Goal: Navigation & Orientation: Find specific page/section

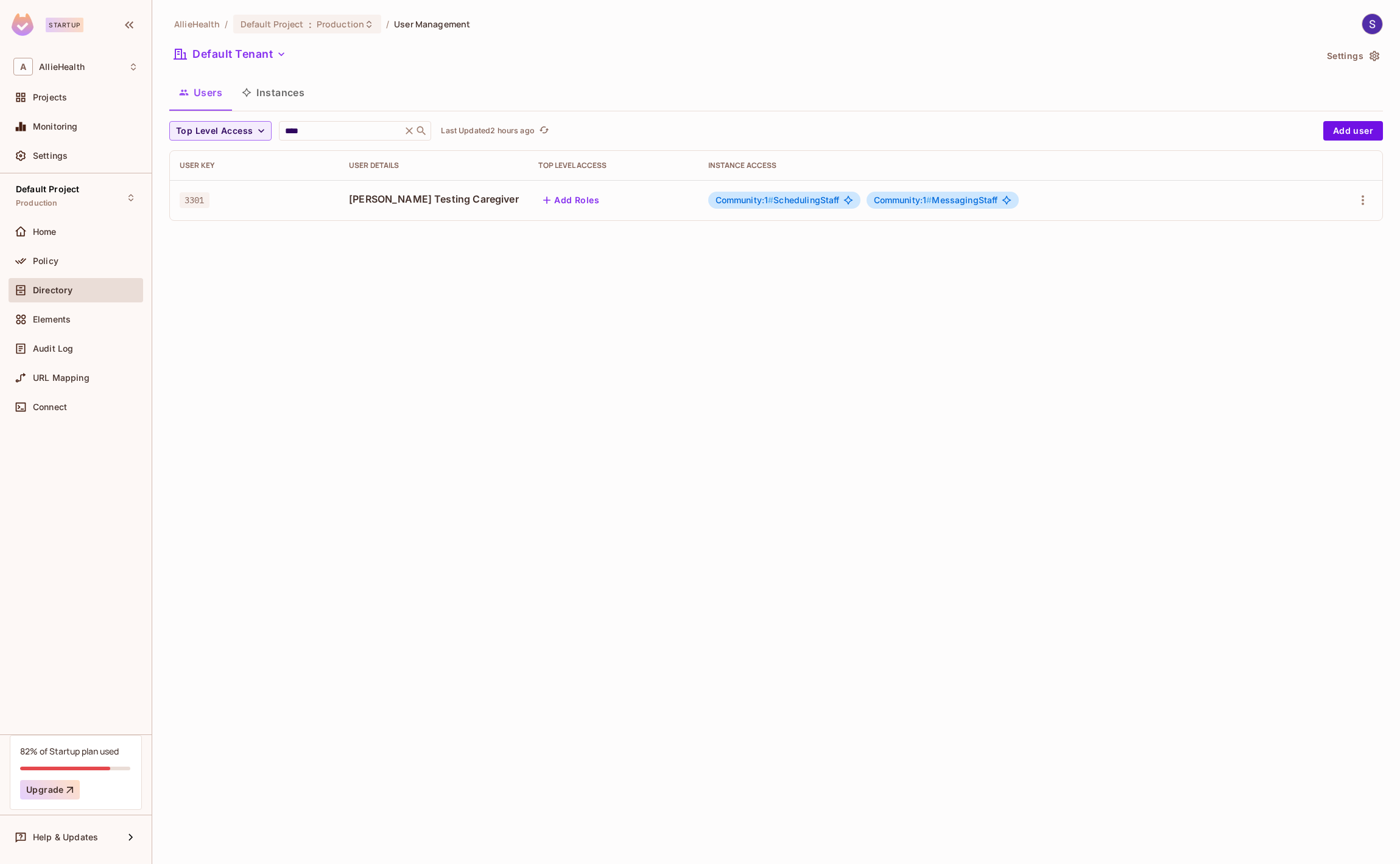
click at [59, 82] on div "A AllieHealth Projects Monitoring Settings" at bounding box center [76, 113] width 152 height 121
click at [62, 90] on div "Projects" at bounding box center [75, 97] width 125 height 14
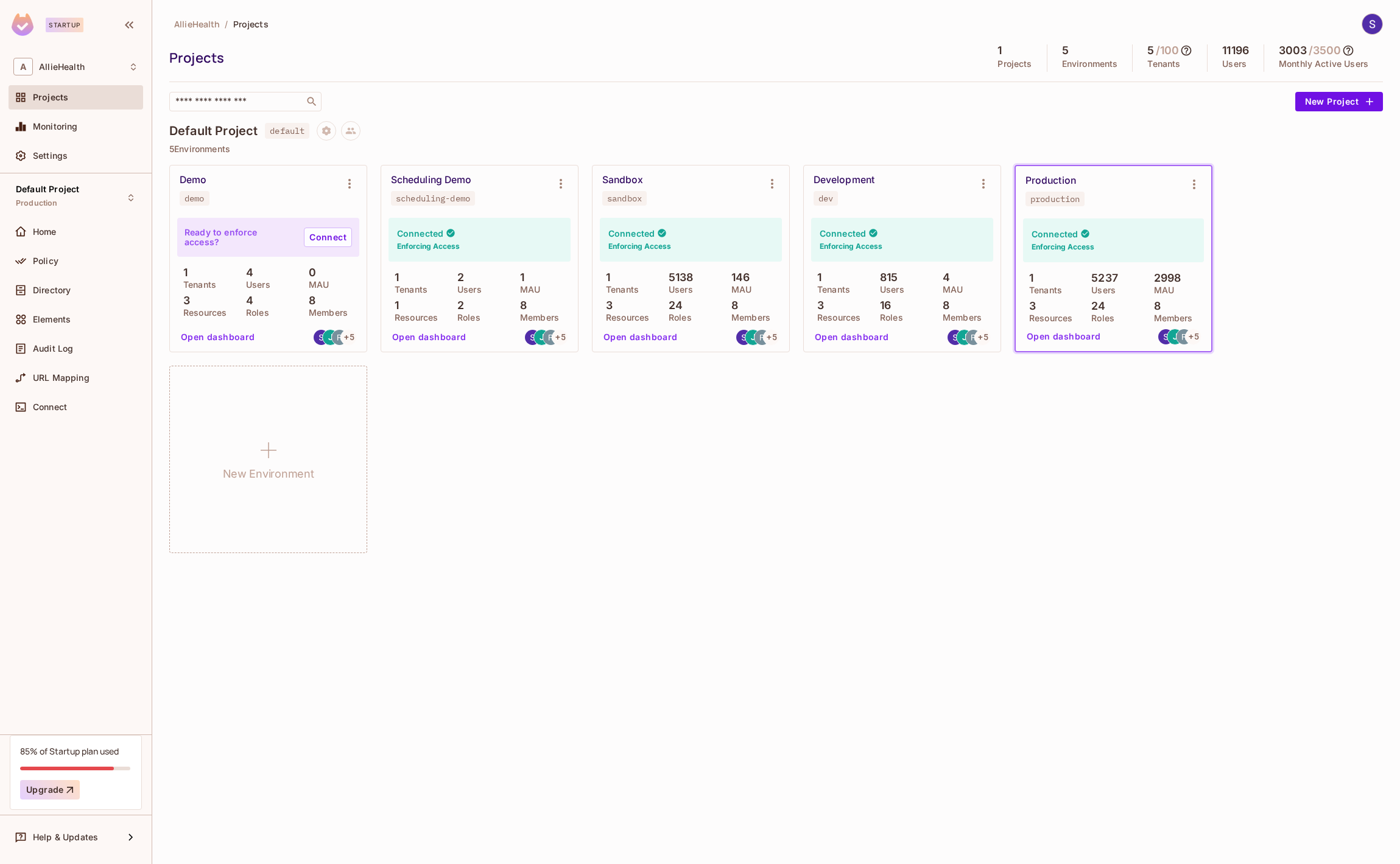
click at [360, 54] on div "Projects" at bounding box center [573, 58] width 807 height 18
